Goal: Task Accomplishment & Management: Manage account settings

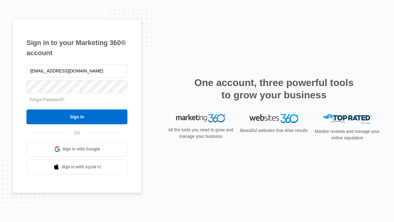
type input "[EMAIL_ADDRESS][DOMAIN_NAME]"
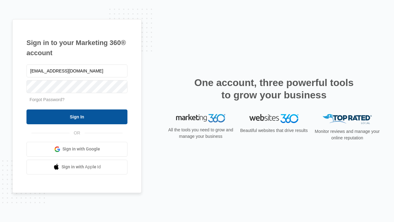
click at [77, 116] on input "Sign In" at bounding box center [76, 116] width 101 height 15
